Goal: Task Accomplishment & Management: Use online tool/utility

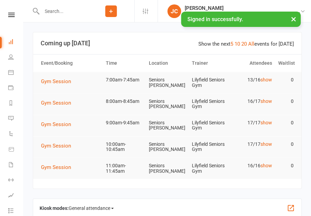
click at [57, 85] on button "Gym Session" at bounding box center [58, 81] width 35 height 8
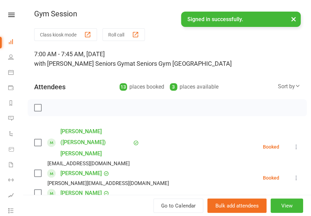
click at [84, 35] on button "Class kiosk mode" at bounding box center [65, 34] width 63 height 13
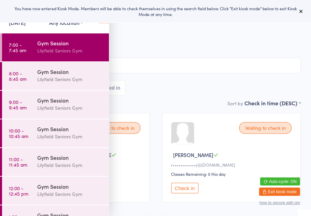
click at [299, 12] on icon at bounding box center [300, 11] width 5 height 5
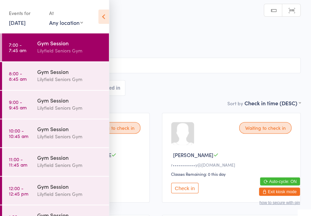
click at [102, 15] on icon at bounding box center [103, 17] width 11 height 14
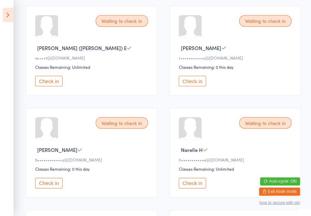
scroll to position [107, 0]
click at [194, 187] on button "Check in" at bounding box center [191, 182] width 27 height 11
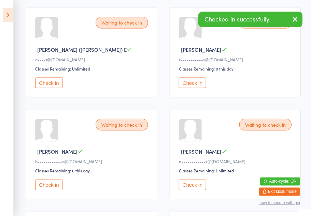
scroll to position [107, 0]
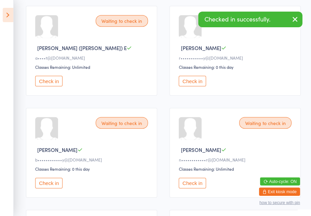
click at [195, 187] on button "Check in" at bounding box center [191, 183] width 27 height 11
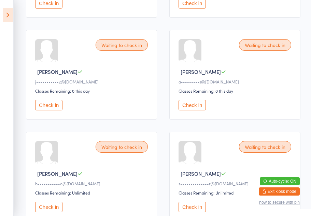
scroll to position [389, 0]
click at [197, 111] on button "Check in" at bounding box center [191, 105] width 27 height 11
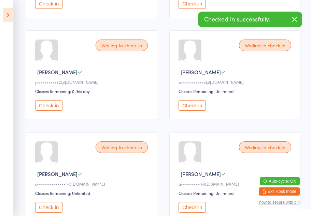
click at [296, 19] on icon "button" at bounding box center [294, 19] width 8 height 9
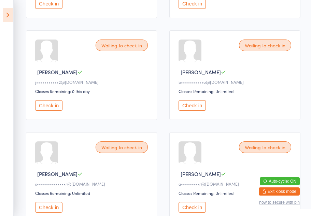
click at [47, 111] on button "Check in" at bounding box center [48, 105] width 27 height 11
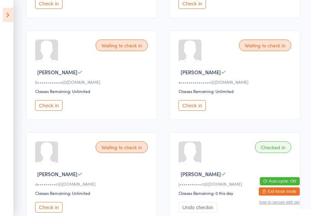
click at [196, 111] on button "Check in" at bounding box center [191, 105] width 27 height 11
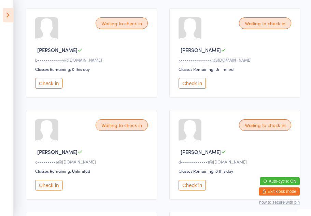
scroll to position [213, 0]
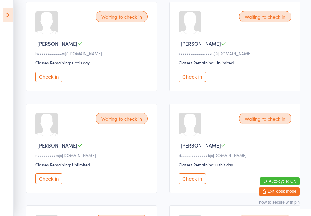
click at [190, 184] on button "Check in" at bounding box center [191, 179] width 27 height 11
click at [48, 184] on button "Check in" at bounding box center [48, 179] width 27 height 11
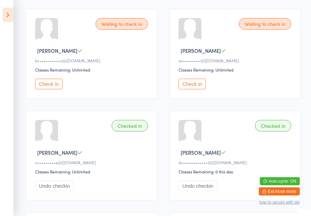
scroll to position [298, 0]
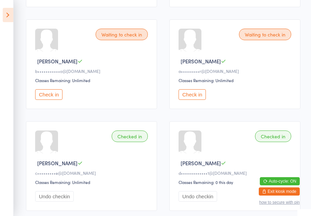
click at [191, 100] on button "Check in" at bounding box center [191, 94] width 27 height 11
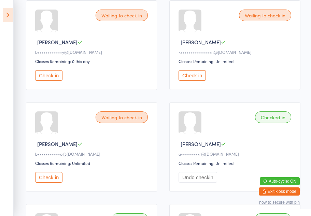
scroll to position [215, 0]
click at [196, 81] on button "Check in" at bounding box center [191, 75] width 27 height 11
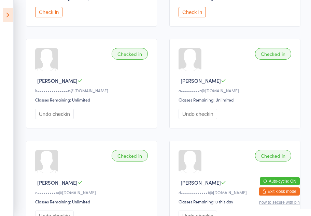
scroll to position [279, 0]
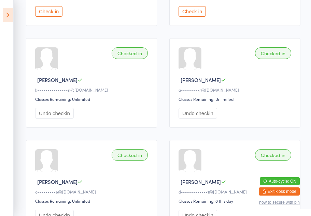
click at [196, 16] on button "Check in" at bounding box center [191, 11] width 27 height 11
click at [8, 15] on icon at bounding box center [8, 15] width 11 height 14
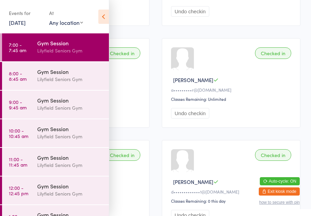
click at [50, 74] on div "Gym Session" at bounding box center [70, 72] width 66 height 8
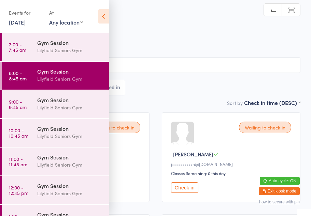
click at [102, 16] on icon at bounding box center [103, 17] width 11 height 14
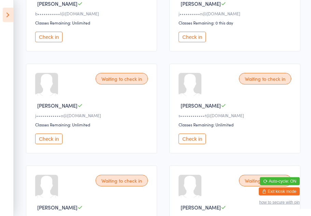
scroll to position [152, 0]
click at [193, 139] on button "Check in" at bounding box center [191, 138] width 27 height 11
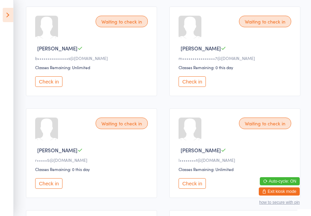
scroll to position [617, 0]
click at [119, 27] on div "Waiting to check in" at bounding box center [122, 22] width 52 height 12
click at [47, 87] on button "Check in" at bounding box center [48, 81] width 27 height 11
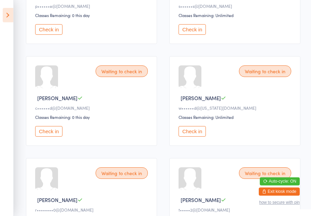
scroll to position [362, 0]
click at [198, 137] on button "Check in" at bounding box center [191, 132] width 27 height 11
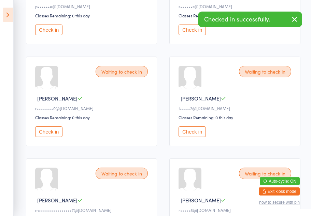
click at [199, 137] on button "Check in" at bounding box center [191, 132] width 27 height 11
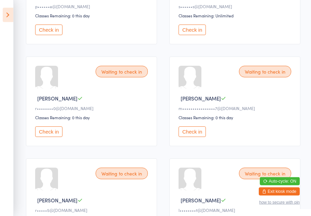
click at [52, 137] on button "Check in" at bounding box center [48, 132] width 27 height 11
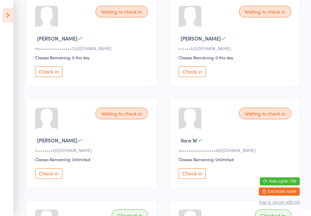
scroll to position [422, 0]
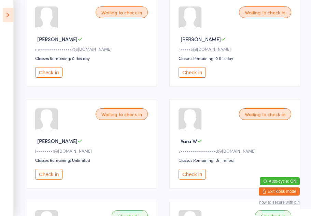
click at [41, 78] on button "Check in" at bounding box center [48, 72] width 27 height 11
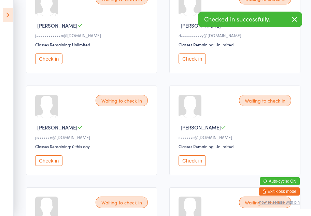
scroll to position [228, 0]
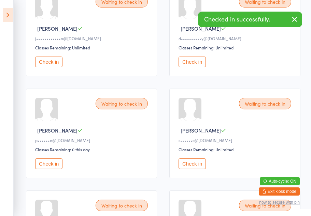
click at [43, 169] on button "Check in" at bounding box center [48, 164] width 27 height 11
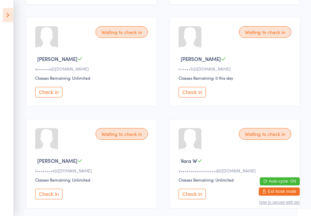
scroll to position [302, 0]
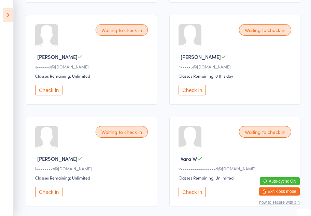
click at [49, 198] on button "Check in" at bounding box center [48, 192] width 27 height 11
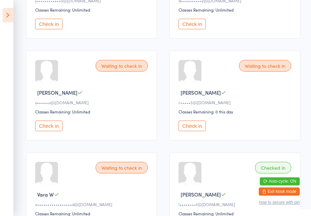
scroll to position [202, 0]
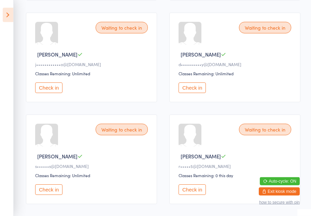
click at [46, 90] on button "Check in" at bounding box center [48, 88] width 27 height 11
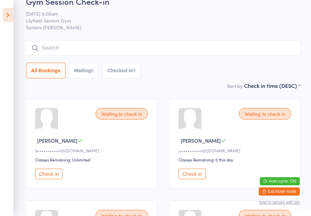
scroll to position [0, 0]
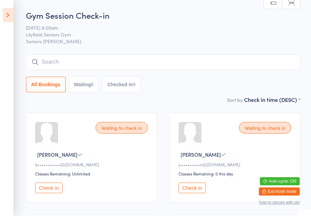
click at [49, 190] on button "Check in" at bounding box center [48, 188] width 27 height 11
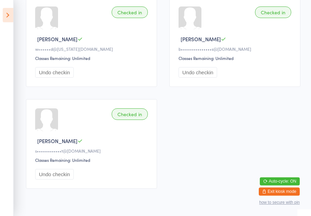
scroll to position [728, 0]
click at [12, 18] on icon at bounding box center [8, 15] width 11 height 14
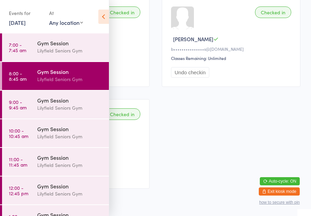
click at [106, 16] on icon at bounding box center [103, 17] width 11 height 14
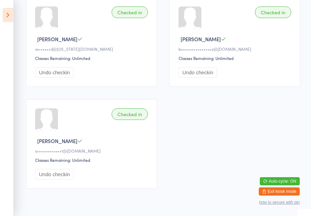
scroll to position [729, 0]
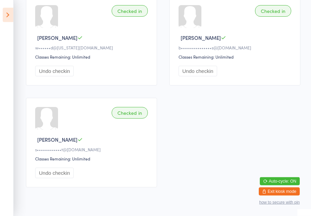
click at [10, 15] on icon at bounding box center [8, 15] width 11 height 14
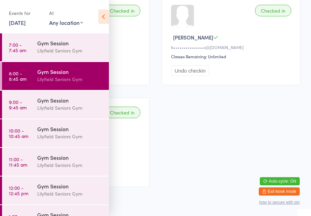
click at [59, 106] on div "Lilyfield Seniors Gym" at bounding box center [70, 108] width 66 height 8
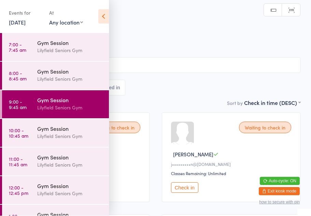
click at [106, 17] on icon at bounding box center [103, 17] width 11 height 14
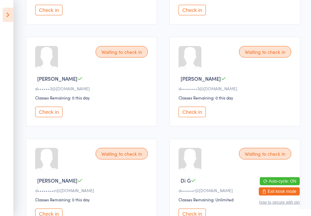
scroll to position [280, 0]
click at [50, 117] on button "Check in" at bounding box center [48, 111] width 27 height 11
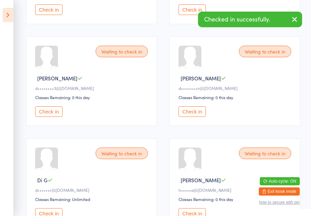
click at [54, 117] on button "Check in" at bounding box center [48, 111] width 27 height 11
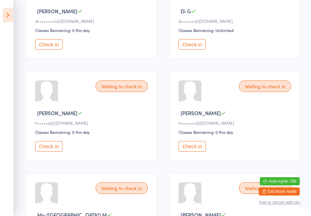
scroll to position [349, 0]
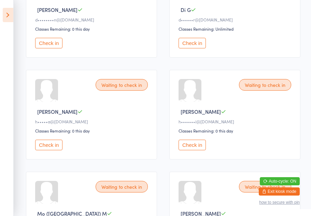
click at [193, 150] on button "Check in" at bounding box center [191, 145] width 27 height 11
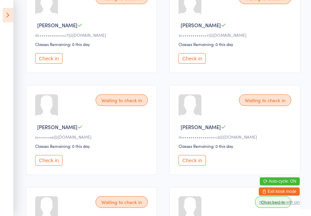
scroll to position [538, 0]
click at [46, 166] on button "Check in" at bounding box center [48, 160] width 27 height 11
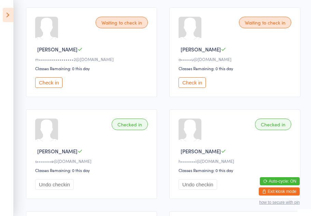
scroll to position [615, 0]
click at [190, 88] on button "Check in" at bounding box center [191, 83] width 27 height 11
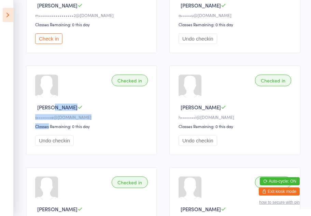
scroll to position [659, 0]
click at [116, 156] on div "Checked in [PERSON_NAME] S s•••••••e@[DOMAIN_NAME] Classes Remaining: 0 this da…" at bounding box center [91, 111] width 131 height 90
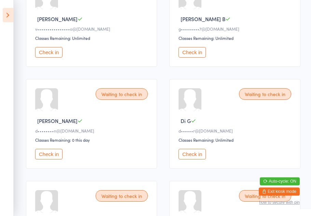
scroll to position [238, 0]
click at [8, 12] on icon at bounding box center [8, 15] width 11 height 14
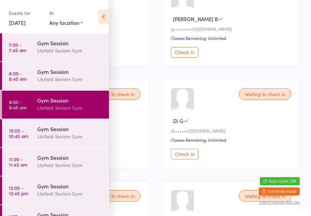
click at [162, 64] on div "Waiting to check in [PERSON_NAME] B g•••••••••7@[DOMAIN_NAME] Classes Remaining…" at bounding box center [231, 22] width 139 height 90
click at [102, 17] on icon at bounding box center [103, 17] width 11 height 14
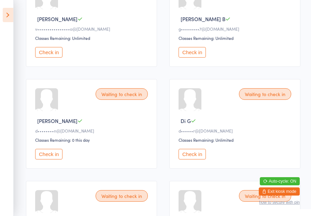
click at [52, 160] on button "Check in" at bounding box center [48, 154] width 27 height 11
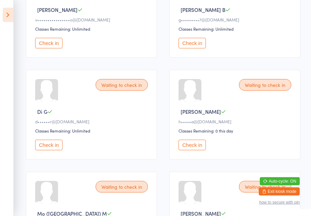
scroll to position [247, 0]
click at [47, 150] on button "Check in" at bounding box center [48, 145] width 27 height 11
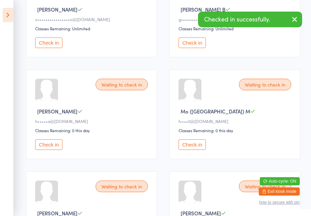
click at [47, 150] on button "Check in" at bounding box center [48, 145] width 27 height 11
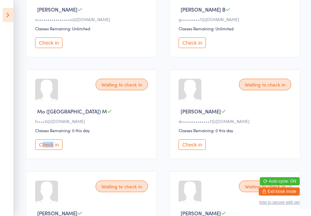
click at [81, 150] on div "Check in" at bounding box center [92, 145] width 115 height 11
click at [84, 159] on div "Waiting to check in Mo ([PERSON_NAME]) M f••••0@[DOMAIN_NAME] Classes Remaining…" at bounding box center [91, 115] width 131 height 90
click at [55, 150] on button "Check in" at bounding box center [48, 145] width 27 height 11
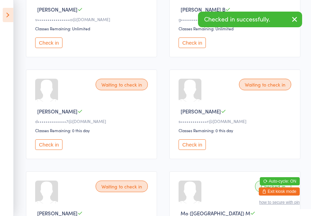
click at [53, 149] on button "Check in" at bounding box center [48, 145] width 27 height 11
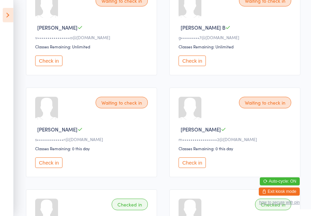
scroll to position [229, 0]
click at [51, 169] on button "Check in" at bounding box center [48, 163] width 27 height 11
